Goal: Task Accomplishment & Management: Use online tool/utility

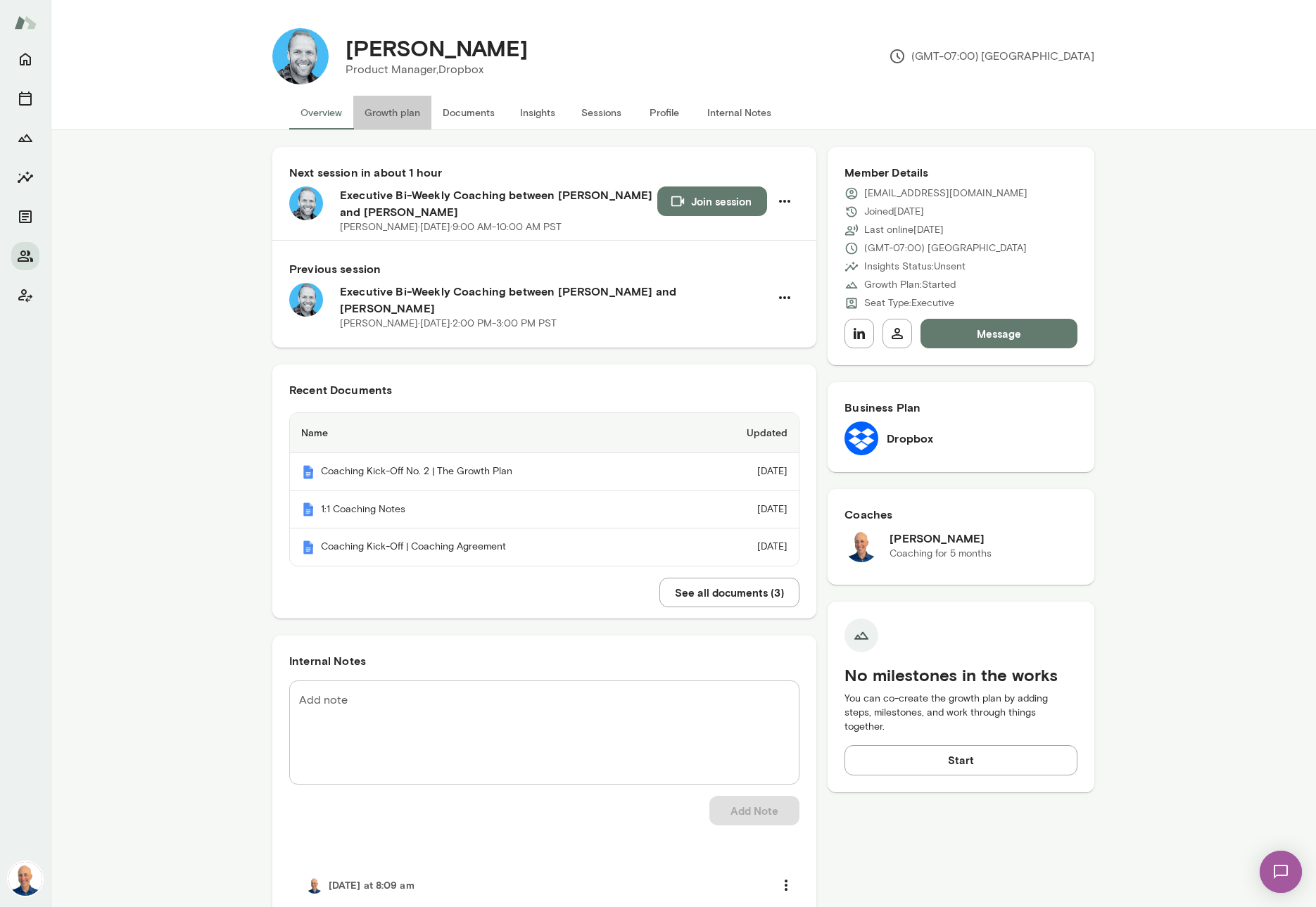
click at [414, 106] on button "Growth plan" at bounding box center [392, 113] width 78 height 34
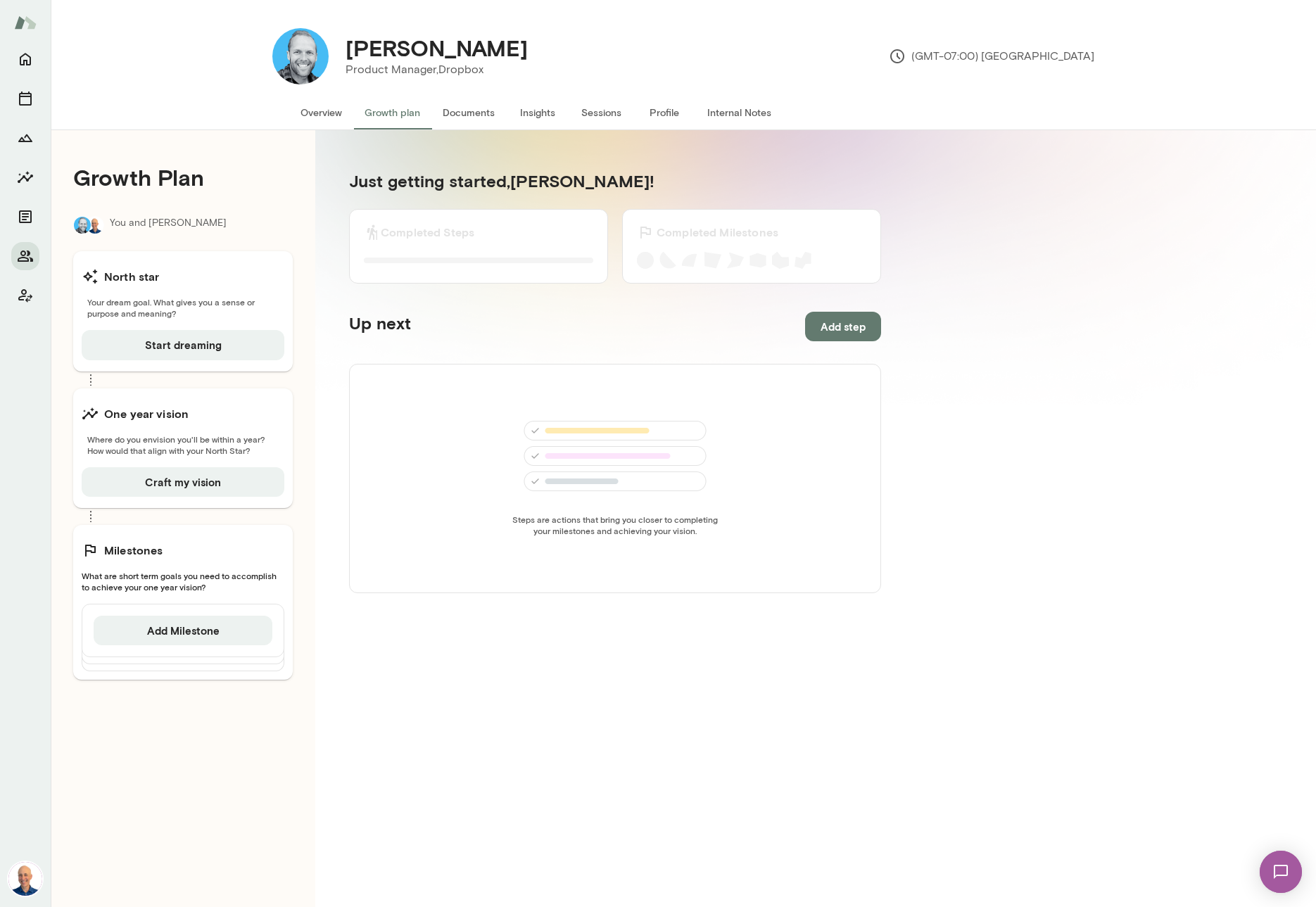
click at [337, 110] on button "Overview" at bounding box center [321, 113] width 64 height 34
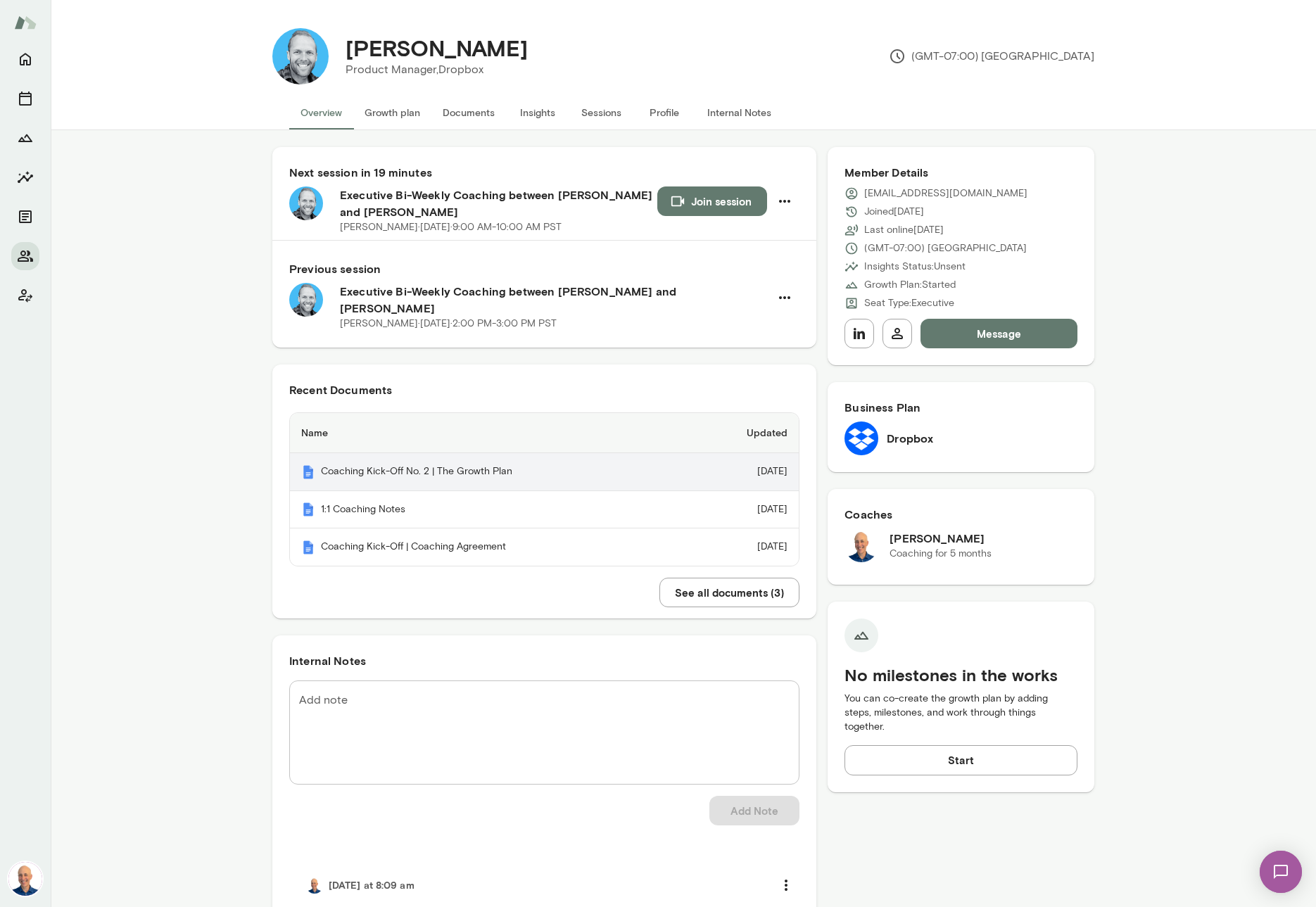
click at [452, 461] on th "Coaching Kick-Off No. 2 | The Growth Plan" at bounding box center [490, 472] width 401 height 38
click at [711, 205] on button "Join session" at bounding box center [712, 201] width 110 height 30
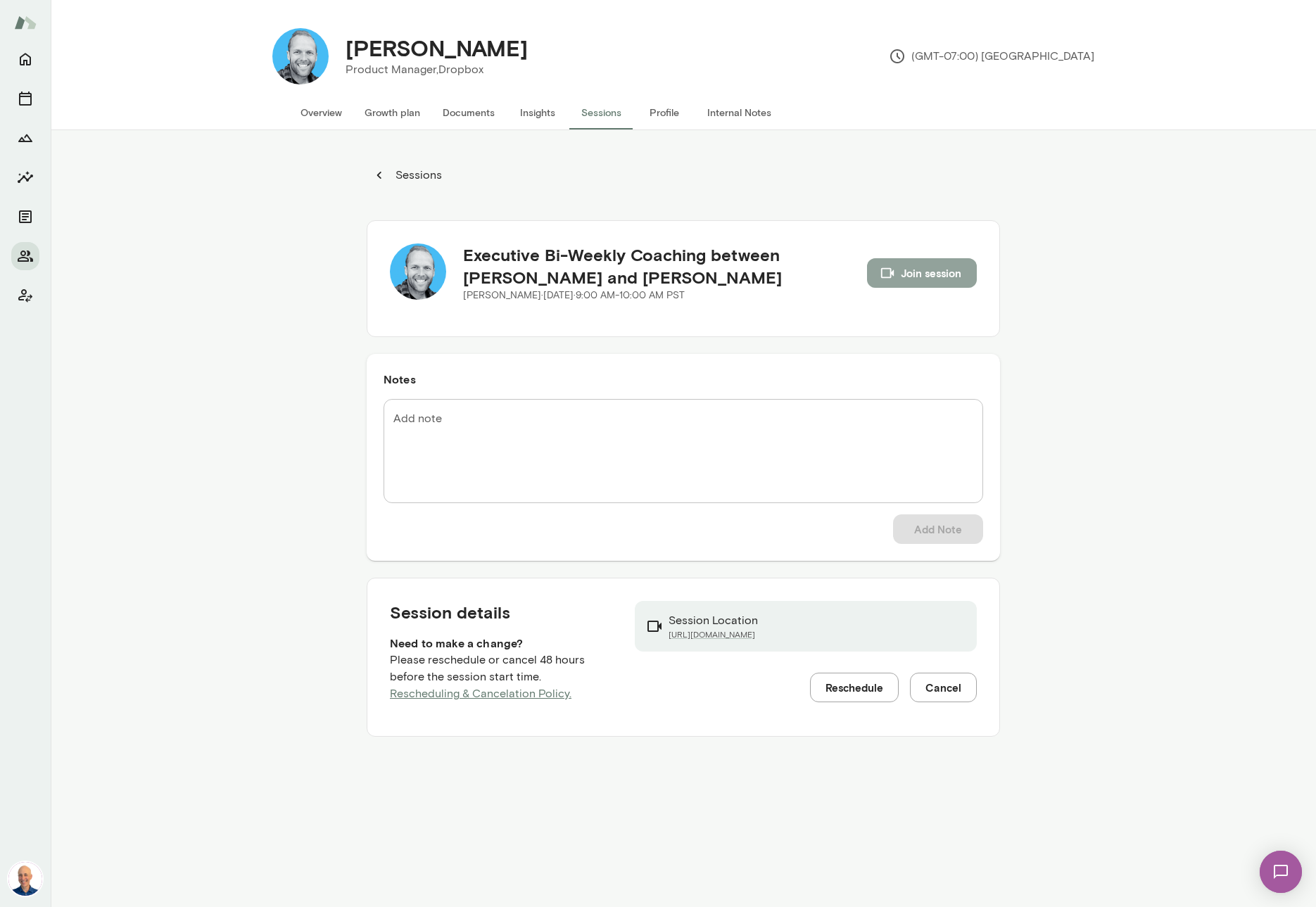
click at [902, 273] on button "Join session" at bounding box center [921, 273] width 110 height 30
